Goal: Task Accomplishment & Management: Use online tool/utility

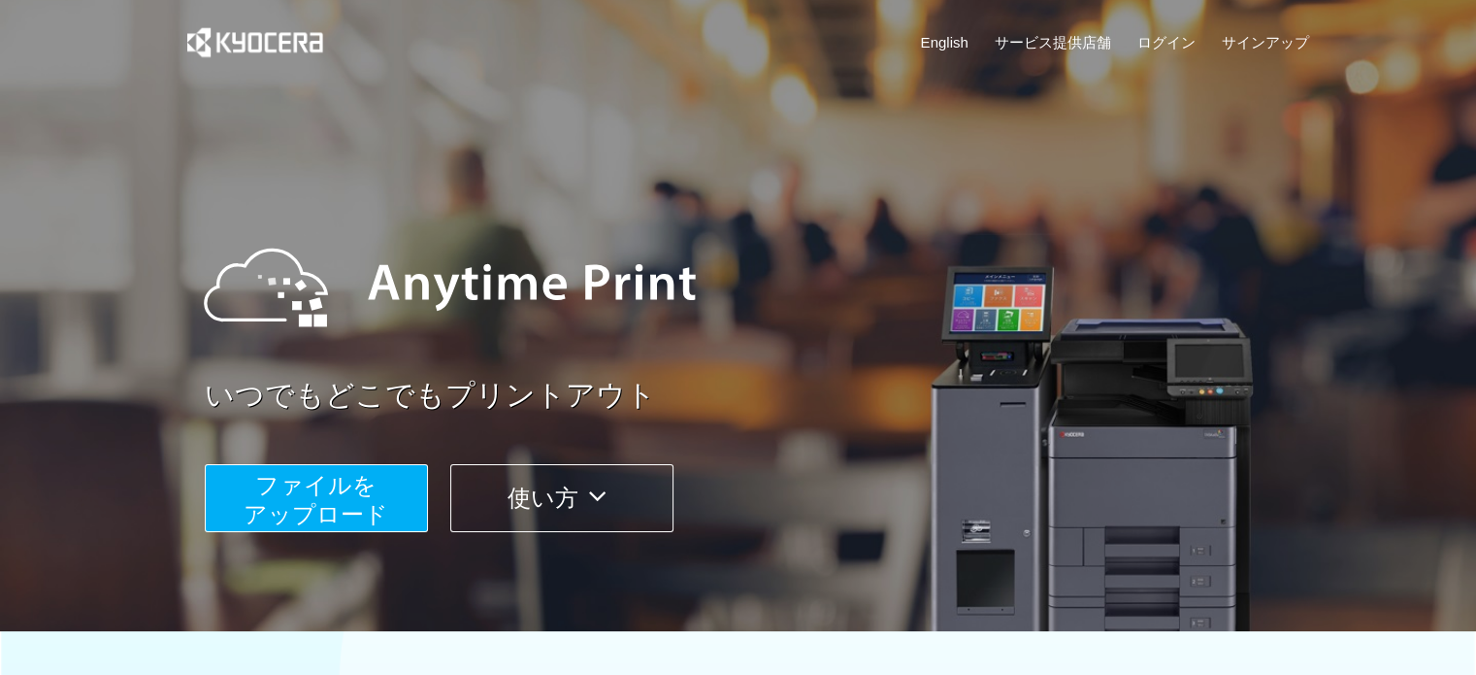
click at [384, 499] on span "ファイルを ​​アップロード" at bounding box center [316, 499] width 145 height 55
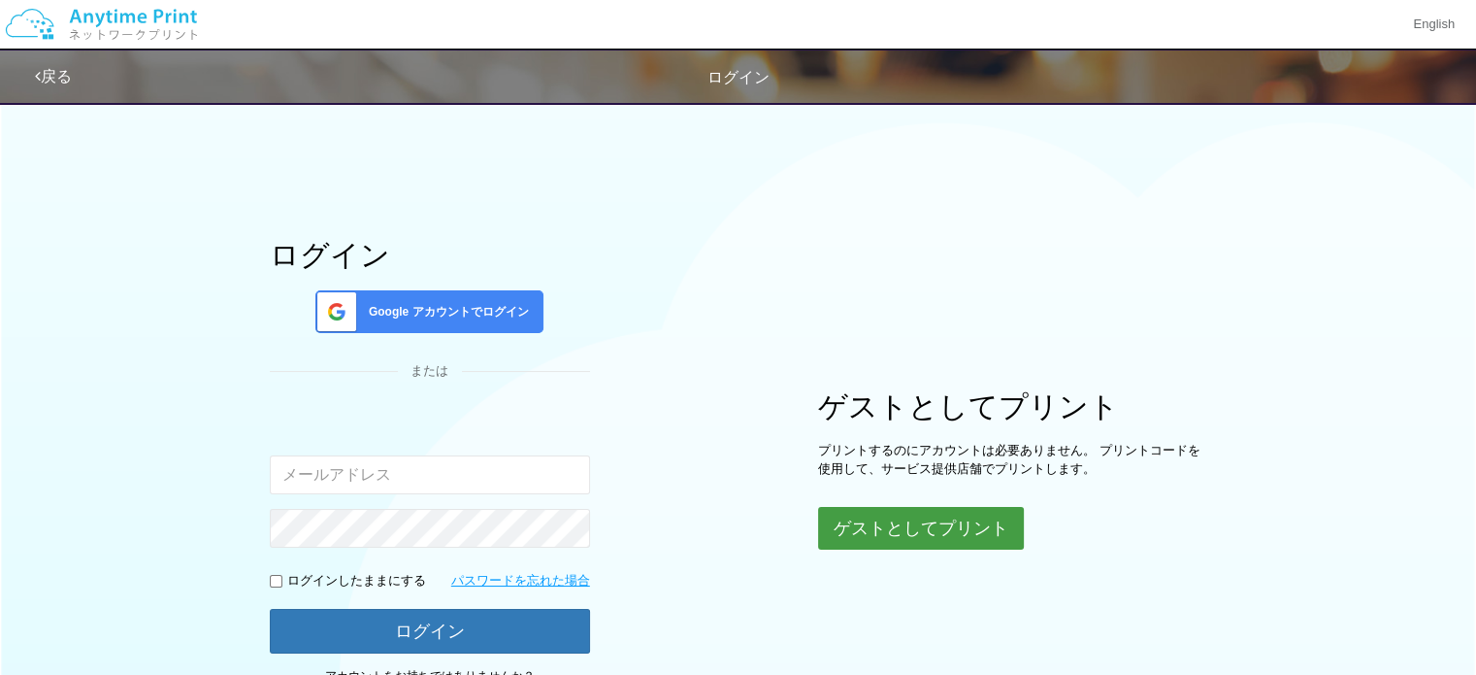
click at [880, 516] on button "ゲストとしてプリント" at bounding box center [921, 528] width 206 height 43
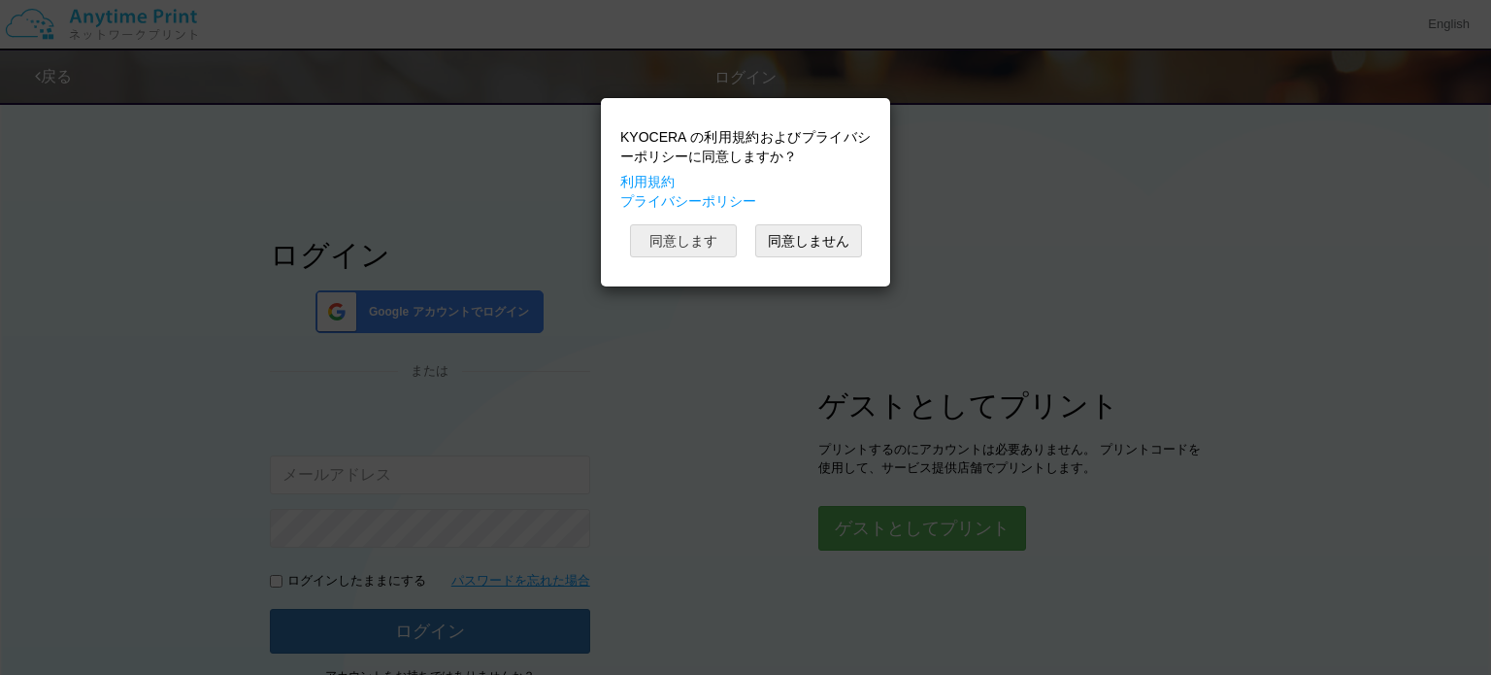
click at [707, 236] on button "同意します" at bounding box center [683, 240] width 107 height 33
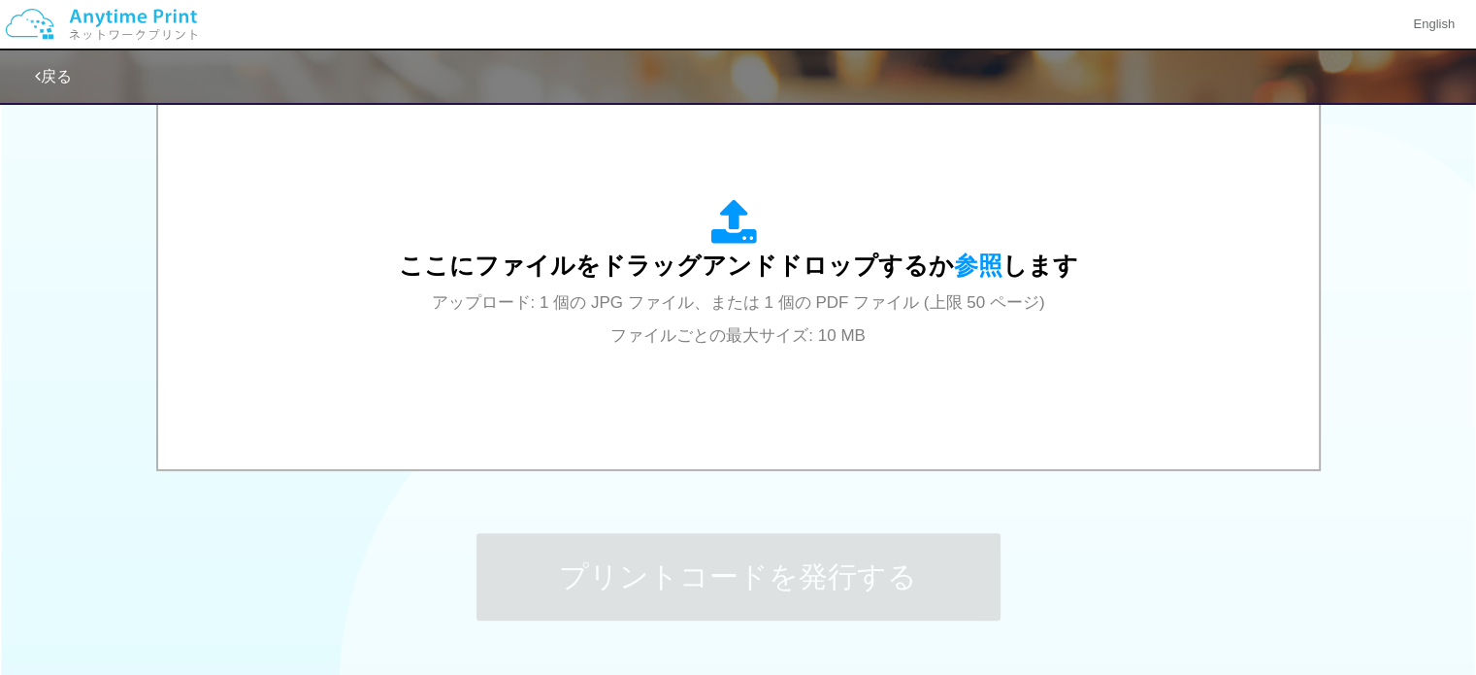
scroll to position [660, 0]
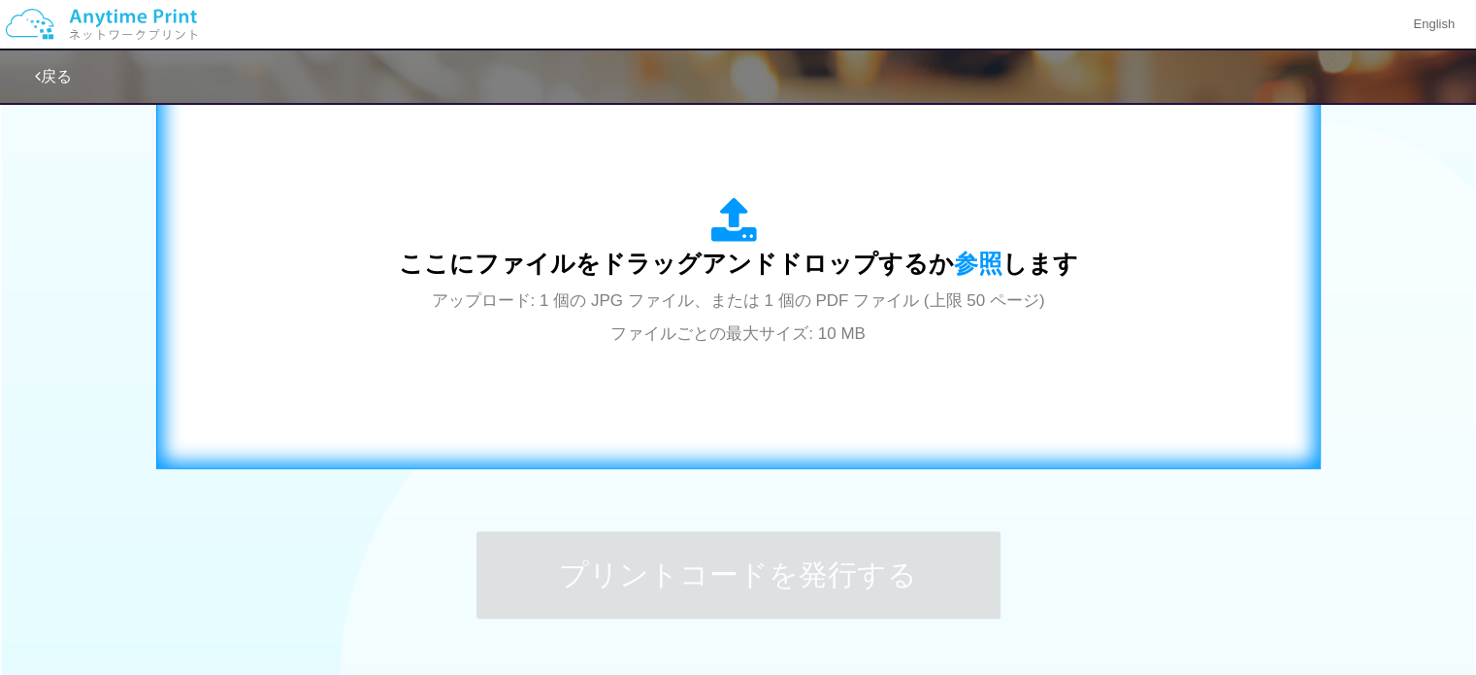
click at [754, 284] on div "ここにファイルをドラッグアンドドロップするか 参照 します アップロード: 1 個の JPG ファイル、または 1 個の PDF ファイル (上限 50 ペー…" at bounding box center [738, 272] width 679 height 151
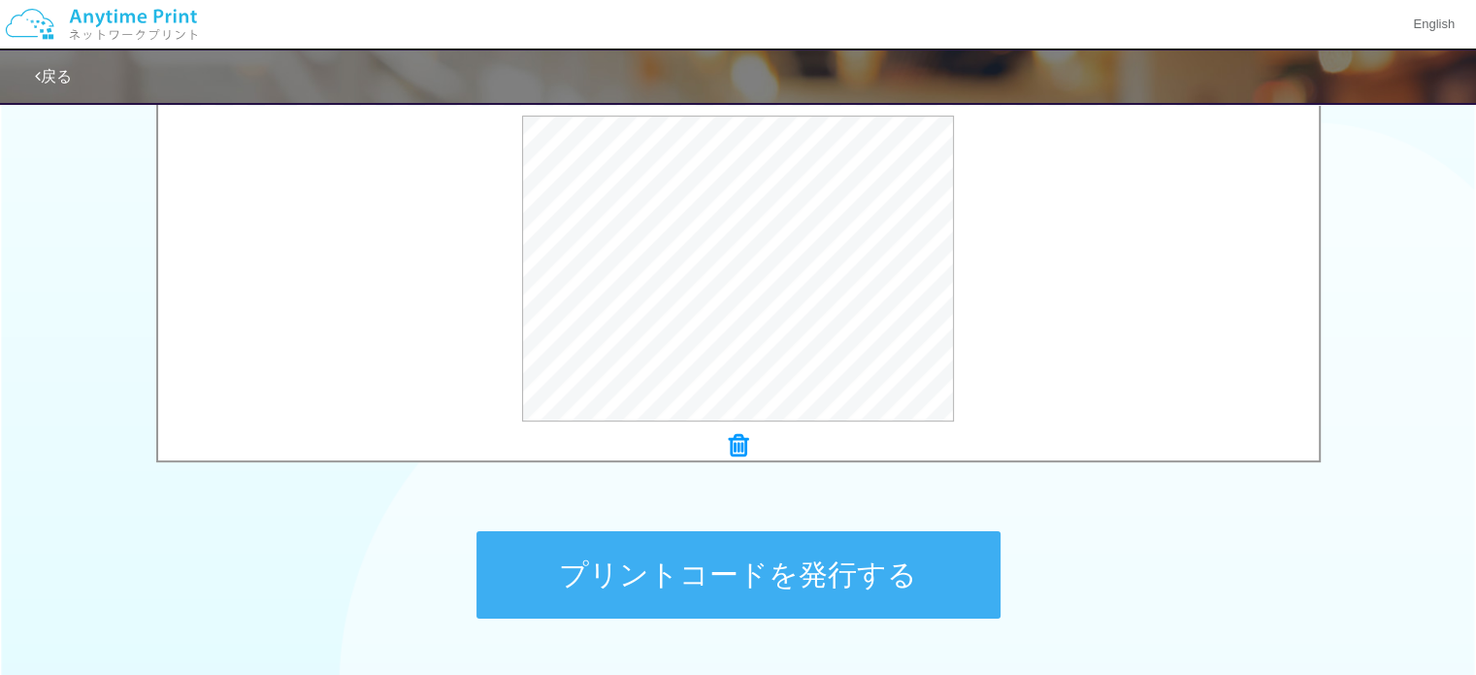
click at [847, 559] on button "プリントコードを発行する" at bounding box center [739, 574] width 524 height 87
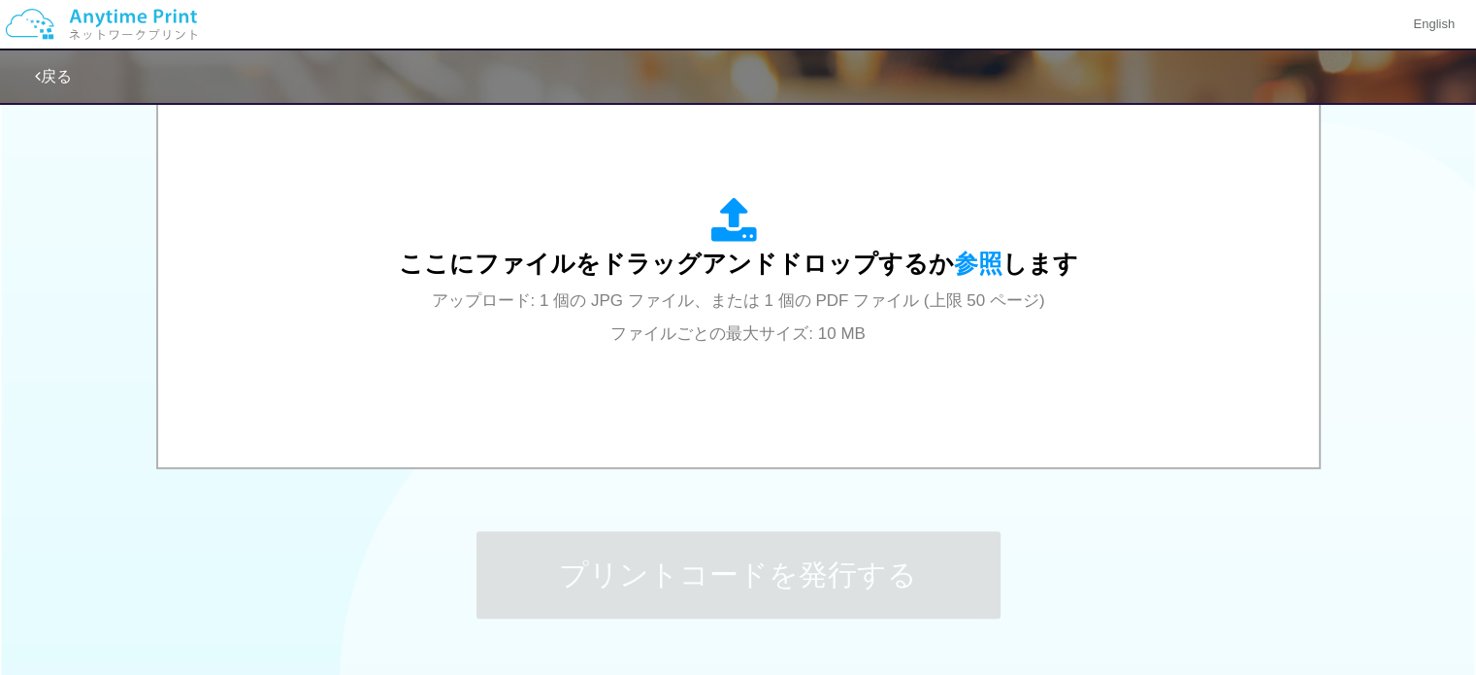
scroll to position [0, 0]
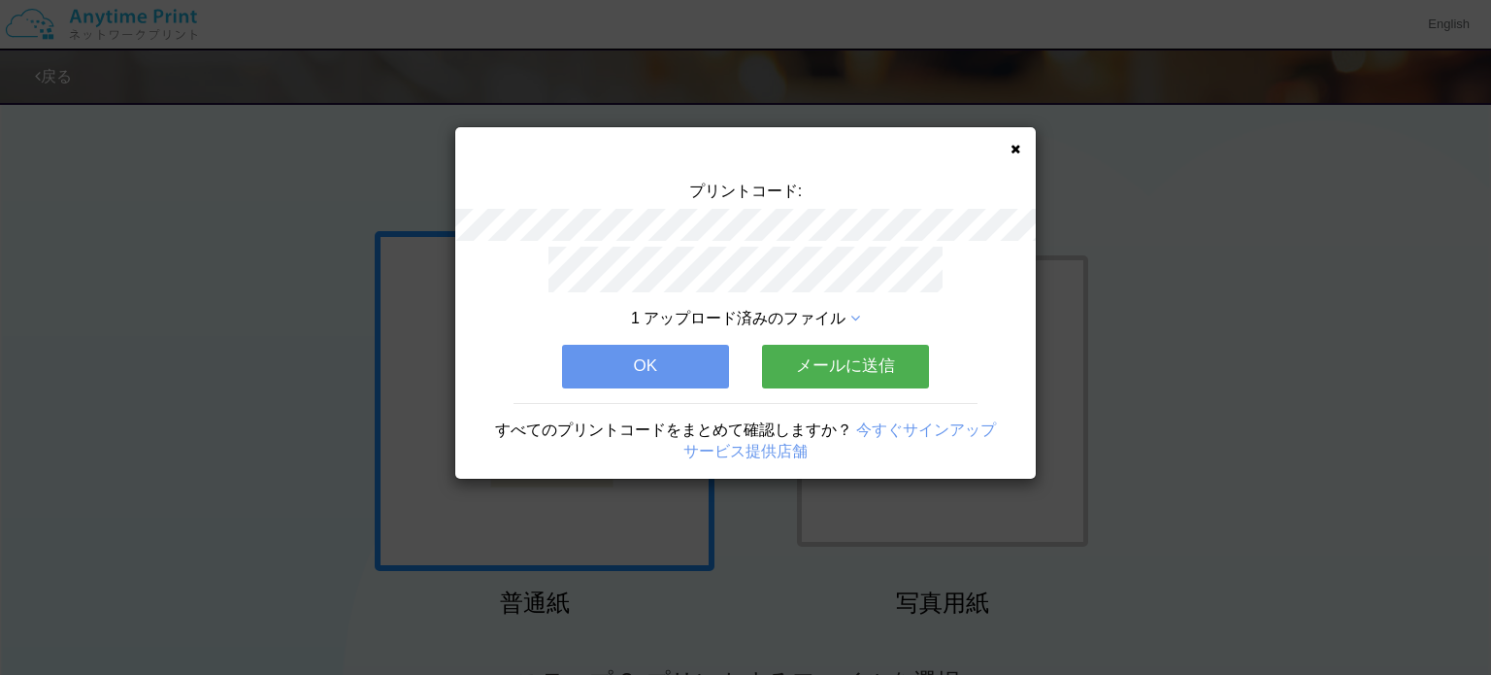
click at [813, 379] on button "メールに送信" at bounding box center [845, 366] width 167 height 43
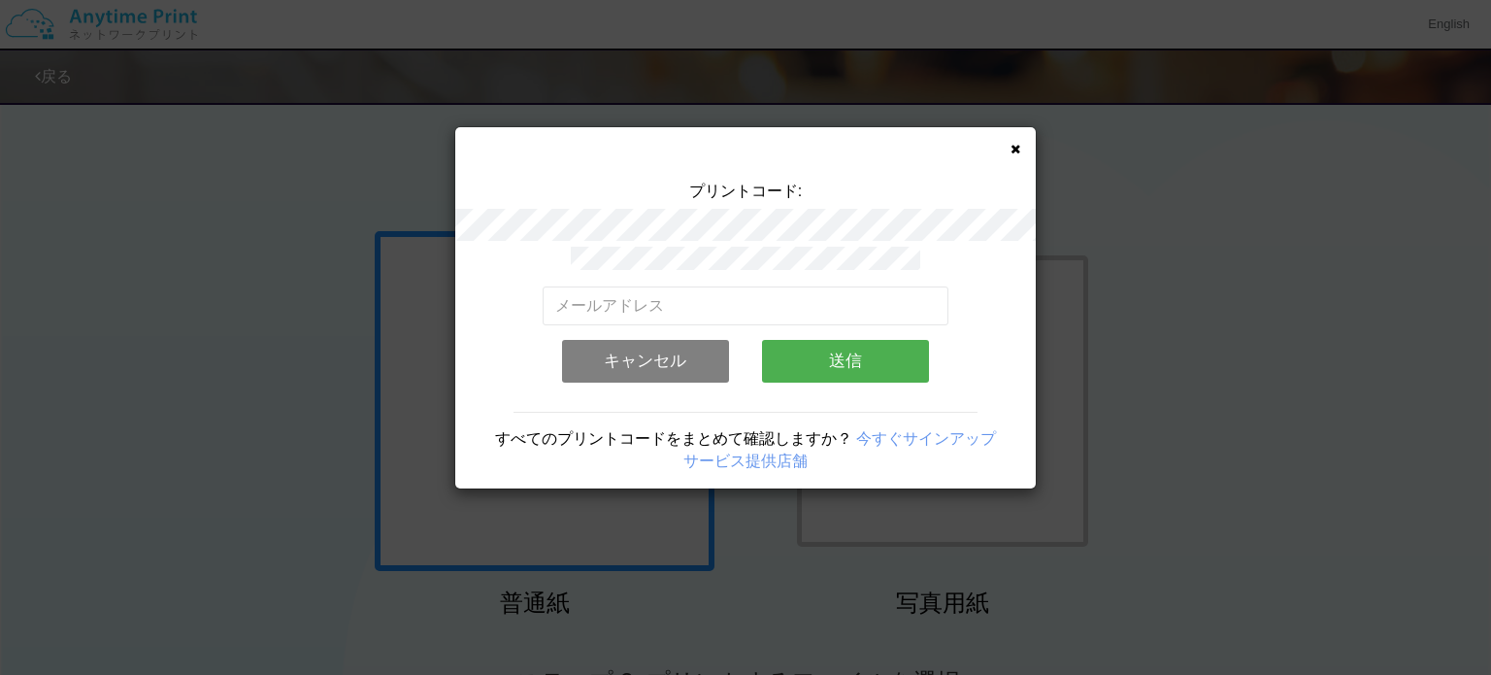
click at [687, 277] on div "有効なメールアドレスを入力してください。 このメールアドレスは、すでに別のアカウントと関連付けられています。 キャンセル 送信" at bounding box center [746, 322] width 407 height 150
click at [684, 294] on input "email" at bounding box center [746, 305] width 407 height 39
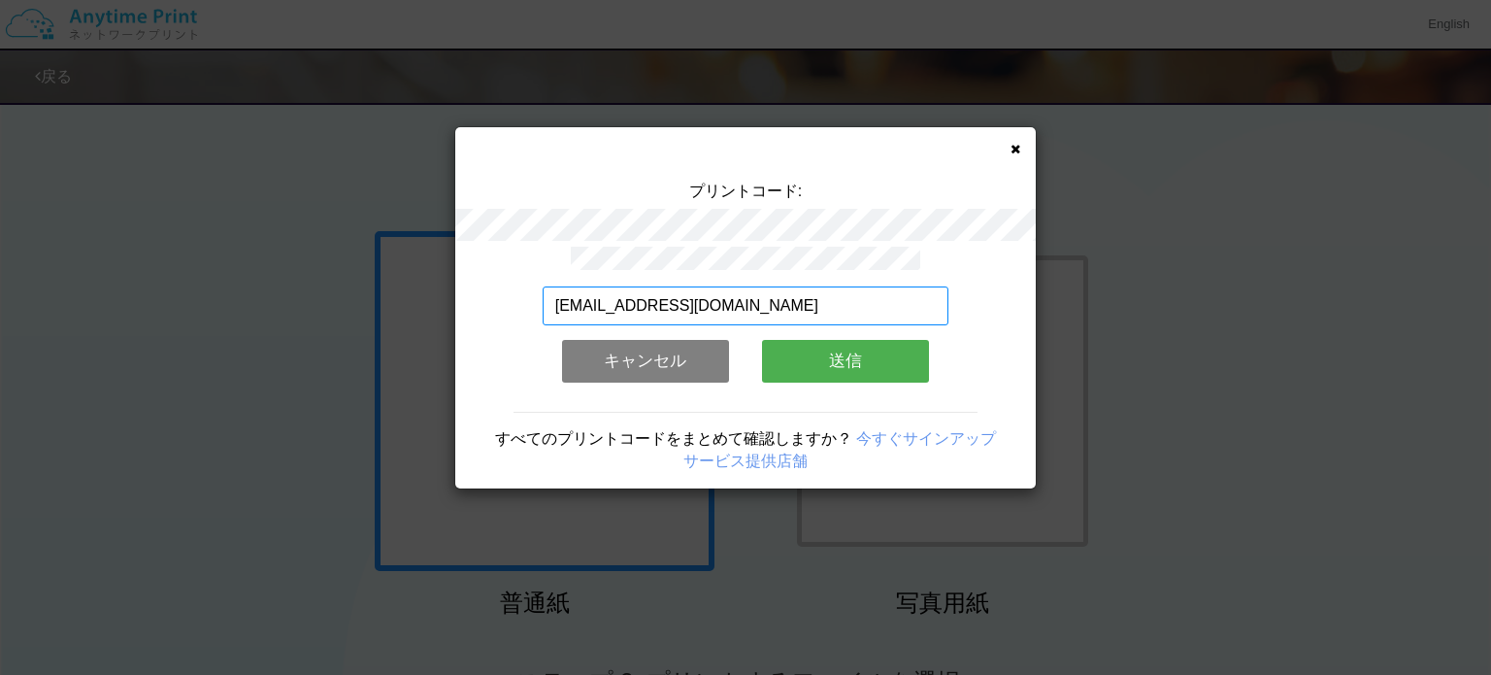
click at [754, 299] on input "[EMAIL_ADDRESS][DOMAIN_NAME]" at bounding box center [746, 305] width 407 height 39
type input "d"
type input "[EMAIL_ADDRESS][DOMAIN_NAME]"
click at [827, 365] on button "送信" at bounding box center [845, 361] width 167 height 43
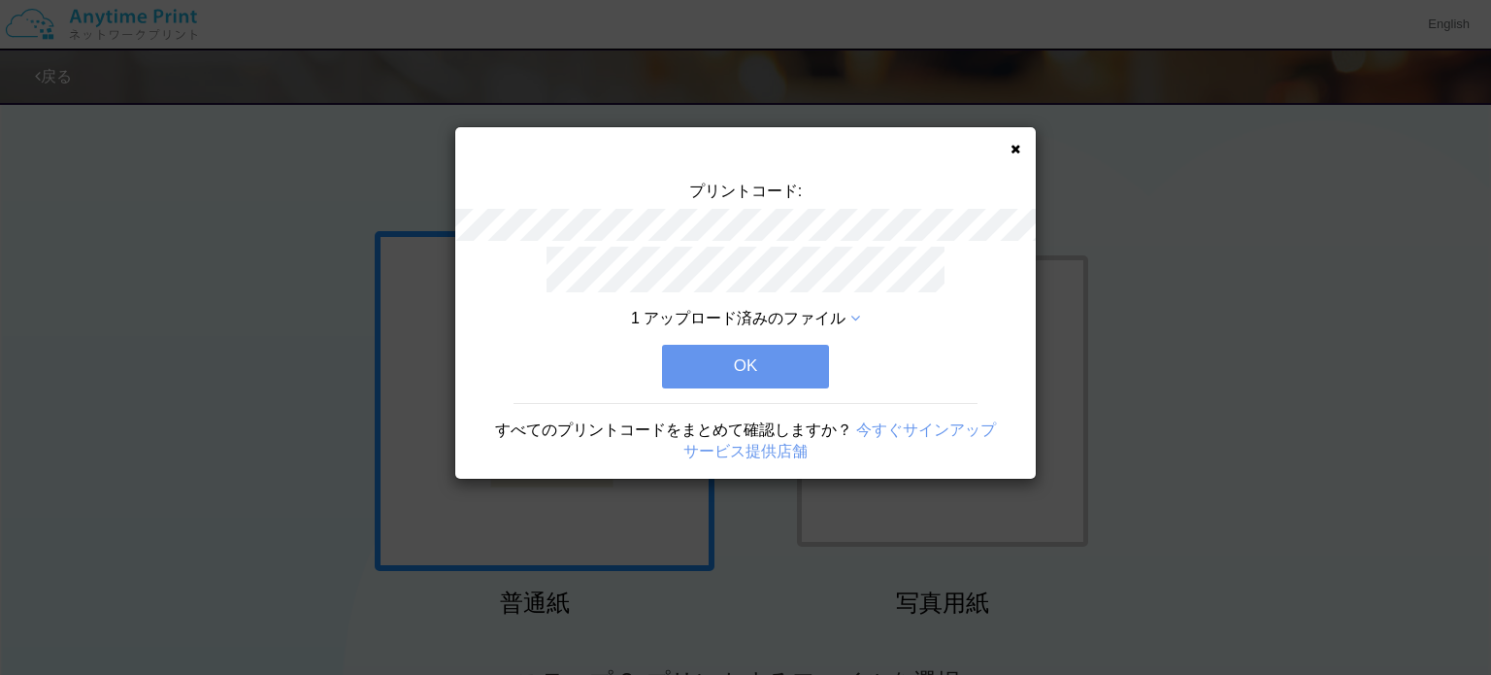
click at [787, 359] on button "OK" at bounding box center [745, 366] width 167 height 43
